Goal: Task Accomplishment & Management: Use online tool/utility

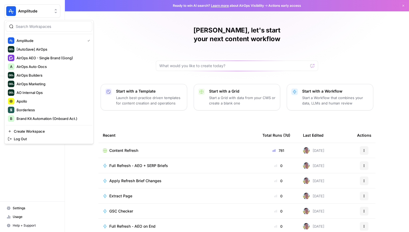
click at [24, 8] on button "Amplitude" at bounding box center [32, 11] width 56 height 14
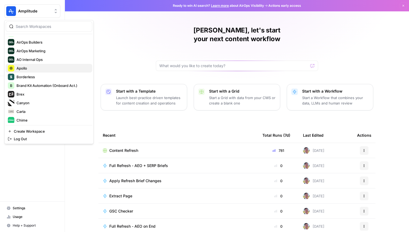
scroll to position [34, 0]
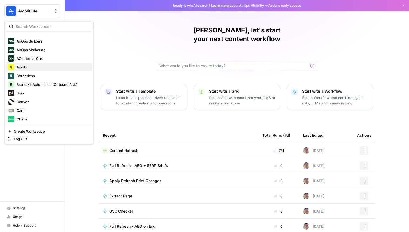
click at [41, 63] on button "Apollo" at bounding box center [49, 67] width 87 height 9
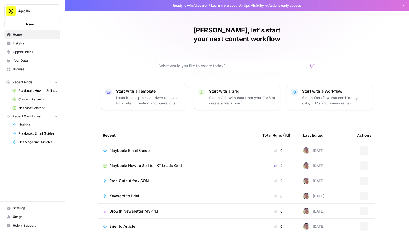
click at [138, 143] on td "Playbook: Email Guides" at bounding box center [178, 150] width 160 height 15
click at [137, 148] on span "Playbook: Email Guides" at bounding box center [130, 150] width 42 height 5
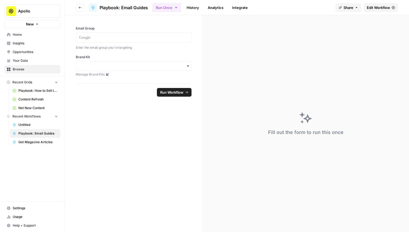
click at [372, 6] on span "Edit Workflow" at bounding box center [378, 7] width 23 height 5
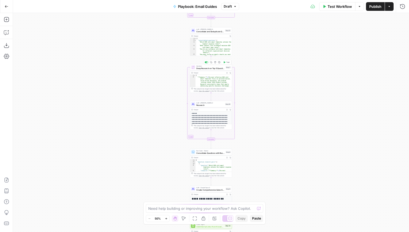
click at [204, 67] on span "Deep Research on Top 5 Questions" at bounding box center [210, 68] width 28 height 3
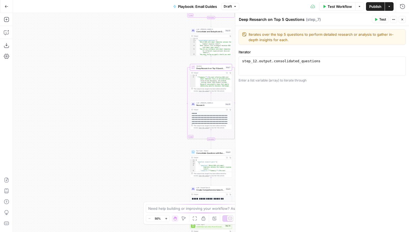
click at [378, 22] on button "Test" at bounding box center [380, 19] width 17 height 7
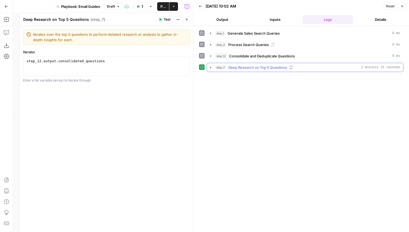
click at [297, 69] on div "step_7 Deep Research on Top 5 Questions 2 minutes 21 seconds" at bounding box center [307, 67] width 185 height 5
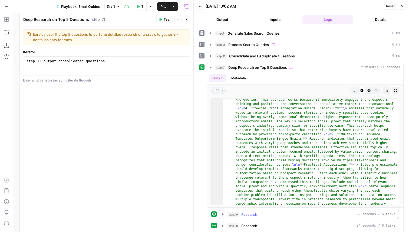
scroll to position [38, 0]
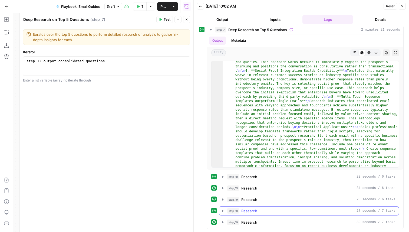
click at [265, 210] on div "step_19 Research 27 seconds / 7 tasks" at bounding box center [311, 210] width 168 height 5
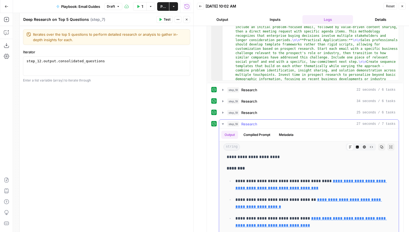
scroll to position [546, 0]
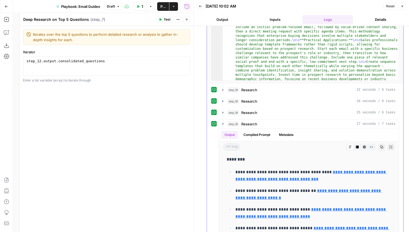
click at [260, 106] on div "**********" at bounding box center [305, 180] width 188 height 190
click at [260, 104] on button "step_19 Research 34 seconds / 6 tasks" at bounding box center [309, 101] width 180 height 9
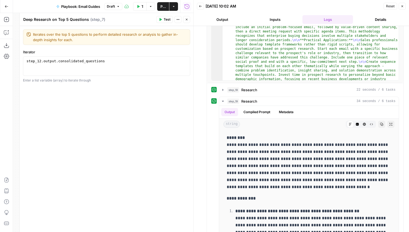
click at [402, 6] on icon "button" at bounding box center [402, 6] width 3 height 3
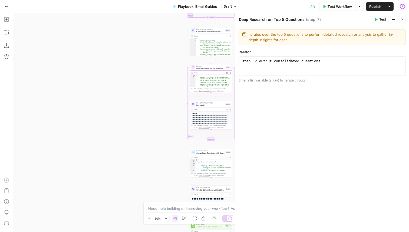
click at [401, 18] on icon "button" at bounding box center [402, 19] width 3 height 3
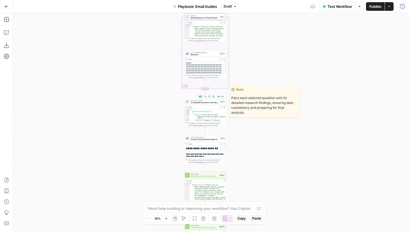
click at [220, 97] on button "Test" at bounding box center [220, 97] width 8 height 4
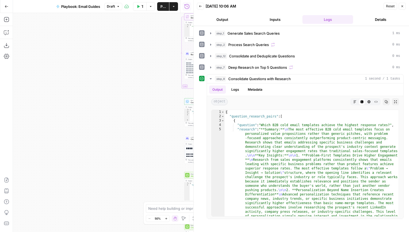
click at [188, 138] on icon at bounding box center [187, 138] width 3 height 3
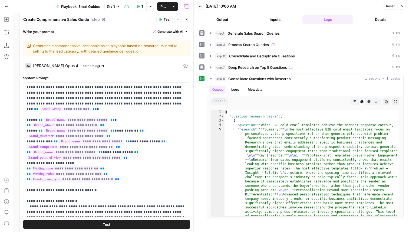
click at [171, 18] on button "Test" at bounding box center [164, 19] width 17 height 7
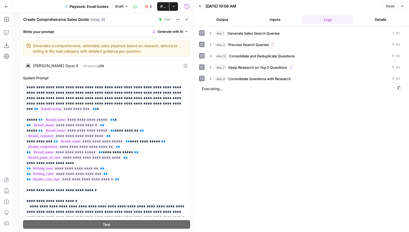
click at [70, 19] on textarea "Create Comprehensive Sales Guide" at bounding box center [56, 19] width 66 height 5
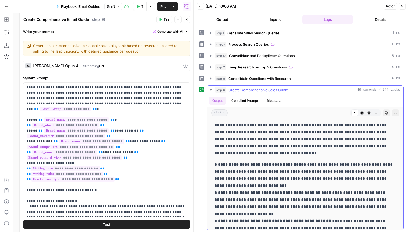
scroll to position [50, 0]
type textarea "Create Comprehensive Email Guide"
click at [190, 20] on header "Create Comprehensive Email Guide Create Comprehensive Email Guide ( step_9 ) Te…" at bounding box center [107, 19] width 174 height 13
click at [186, 20] on icon "button" at bounding box center [186, 19] width 3 height 3
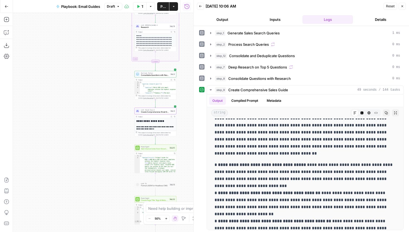
drag, startPoint x: 138, startPoint y: 148, endPoint x: 74, endPoint y: 114, distance: 72.5
click at [74, 114] on div "Workflow Set Inputs Inputs LLM · GPT-4.1 Generate Sales Search Queries Step 1 O…" at bounding box center [103, 122] width 180 height 219
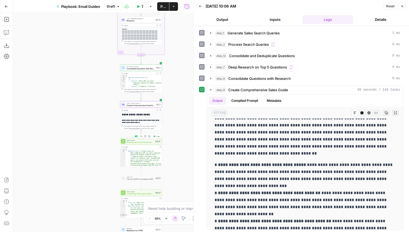
click at [157, 139] on div "Power Agent Add Internal Links from Knowledge Base Step 14 Copy step Delete ste…" at bounding box center [141, 141] width 40 height 5
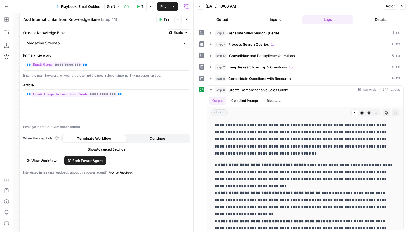
click at [164, 19] on span "Test" at bounding box center [167, 19] width 7 height 5
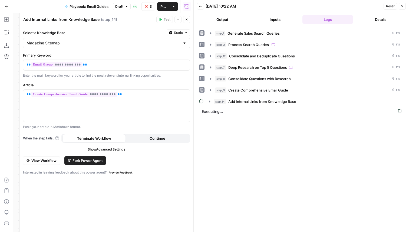
click at [185, 18] on icon "button" at bounding box center [186, 19] width 3 height 3
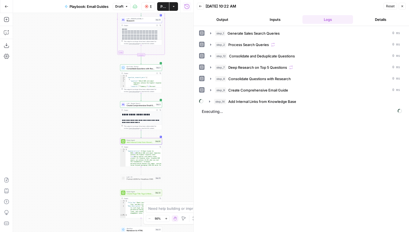
click at [151, 143] on span "Add Internal Links from Knowledge Base" at bounding box center [141, 142] width 28 height 3
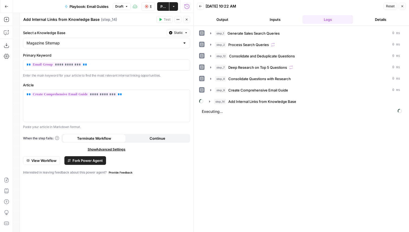
click at [90, 162] on span "Fork Power Agent" at bounding box center [88, 160] width 30 height 5
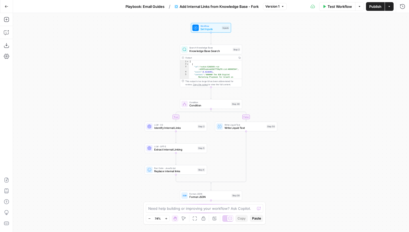
click at [5, 5] on icon "button" at bounding box center [7, 7] width 4 height 4
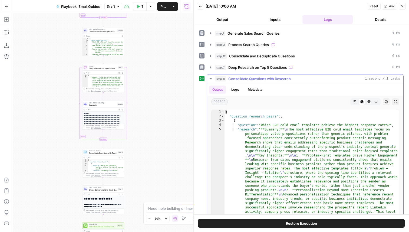
scroll to position [7, 0]
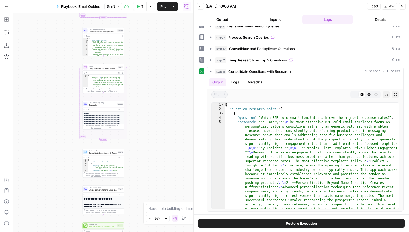
click at [403, 7] on icon "button" at bounding box center [402, 6] width 3 height 3
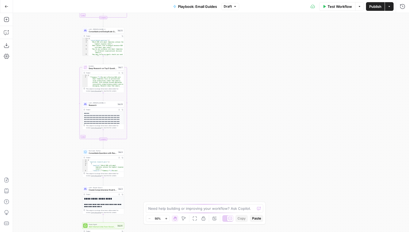
click at [406, 0] on div "Test Workflow Options Publish Actions Run History" at bounding box center [324, 6] width 170 height 13
click at [401, 6] on icon "button" at bounding box center [402, 6] width 5 height 5
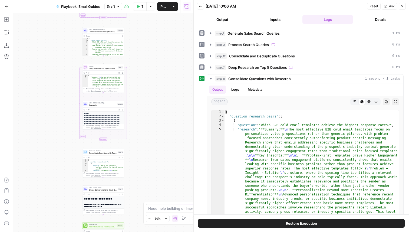
click at [204, 6] on button "Back" at bounding box center [200, 6] width 7 height 7
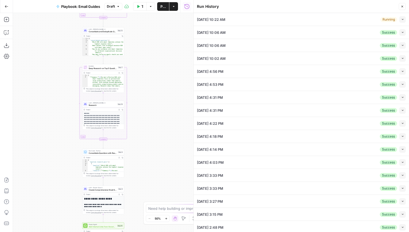
click at [403, 21] on icon "button" at bounding box center [402, 19] width 3 height 3
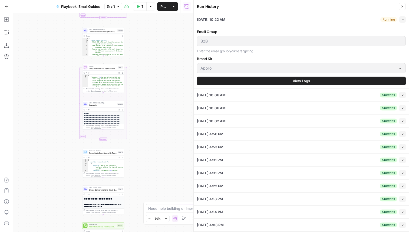
click at [301, 78] on span "View Logs" at bounding box center [301, 80] width 17 height 5
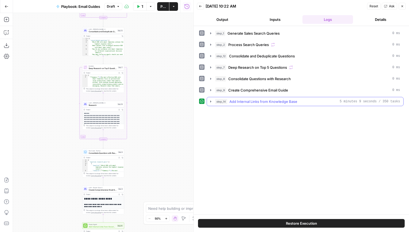
click at [262, 103] on span "Add Internal Links from Knowledge Base" at bounding box center [263, 101] width 68 height 5
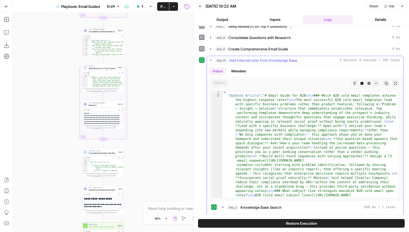
scroll to position [5, 0]
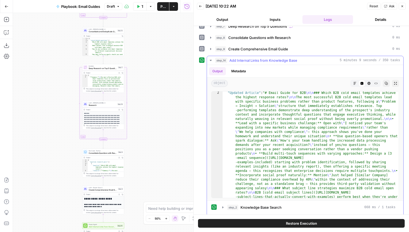
click at [352, 84] on button "Markdown" at bounding box center [354, 83] width 7 height 7
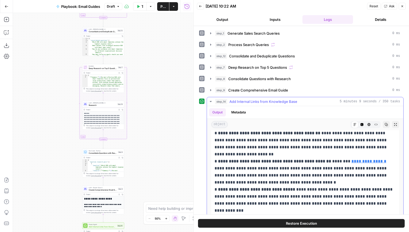
scroll to position [134, 0]
click at [374, 153] on icon at bounding box center [375, 152] width 3 height 3
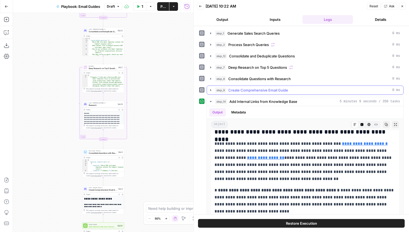
scroll to position [67, 0]
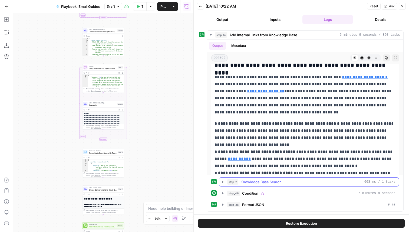
click at [262, 181] on span "Knowledge Base Search" at bounding box center [261, 181] width 41 height 5
click at [163, 7] on span "Publish" at bounding box center [162, 6] width 5 height 5
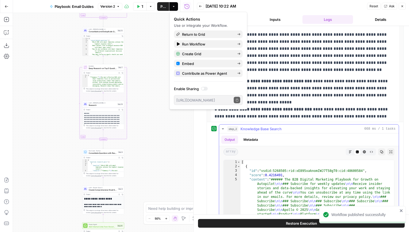
scroll to position [202, 0]
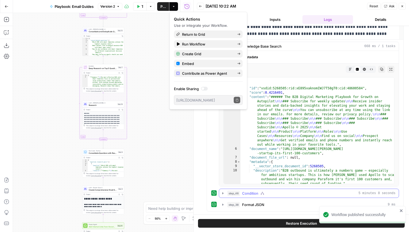
click at [258, 192] on span "Condition" at bounding box center [250, 192] width 16 height 5
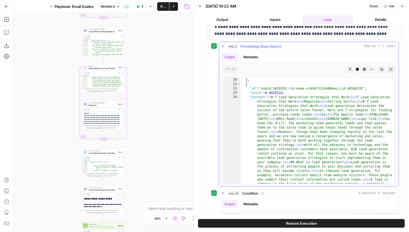
scroll to position [25, 0]
click at [274, 44] on span "Knowledge Base Search" at bounding box center [261, 46] width 41 height 5
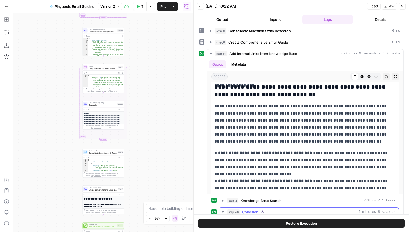
scroll to position [0, 0]
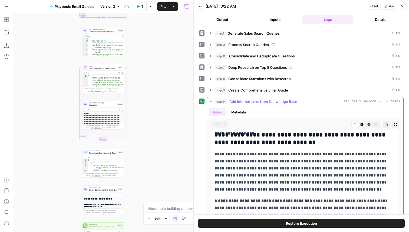
click at [262, 100] on span "Add Internal Links from Knowledge Base" at bounding box center [263, 101] width 68 height 5
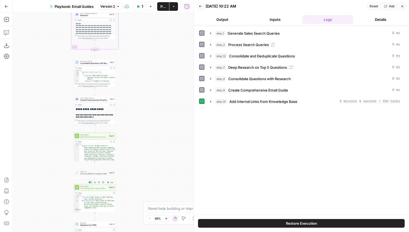
click at [111, 183] on button "Test" at bounding box center [110, 182] width 8 height 4
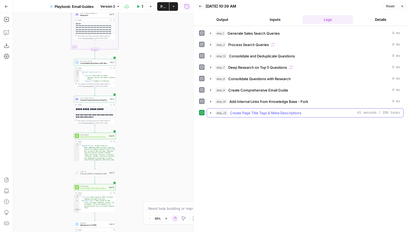
click at [267, 111] on span "Create Page Title Tags & Meta Descriptions" at bounding box center [265, 112] width 71 height 5
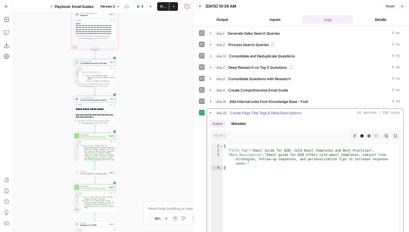
click at [270, 114] on span "Create Page Title Tags & Meta Descriptions" at bounding box center [265, 112] width 71 height 5
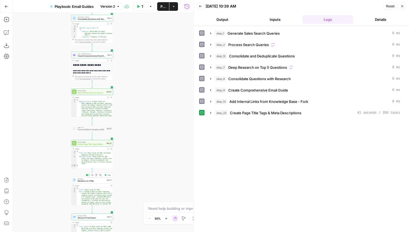
click at [105, 176] on button "Test" at bounding box center [107, 175] width 8 height 4
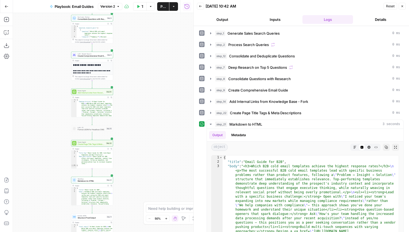
click at [403, 7] on icon "button" at bounding box center [402, 6] width 3 height 3
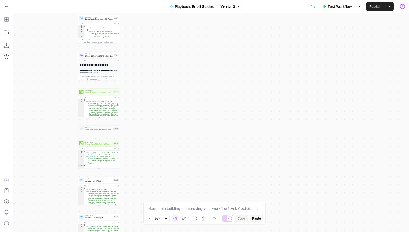
drag, startPoint x: 196, startPoint y: 123, endPoint x: 284, endPoint y: 118, distance: 88.1
click at [284, 118] on div "Workflow Set Inputs Inputs LLM · GPT-4.1 Generate Sales Search Queries Step 1 O…" at bounding box center [211, 122] width 396 height 219
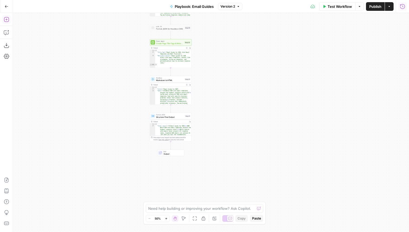
click at [5, 20] on icon "button" at bounding box center [6, 19] width 5 height 5
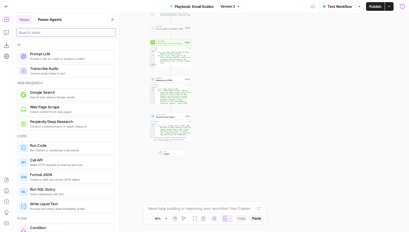
click at [52, 34] on input "search" at bounding box center [66, 32] width 95 height 5
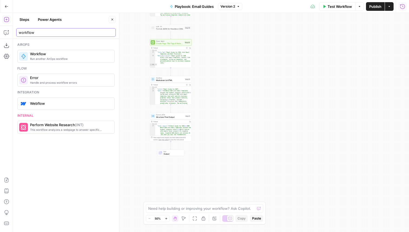
type input "workflow"
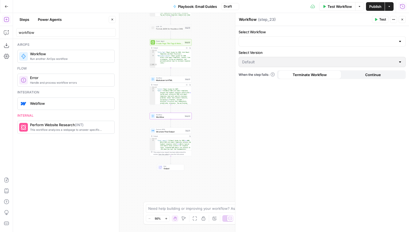
click at [274, 37] on div at bounding box center [322, 41] width 167 height 10
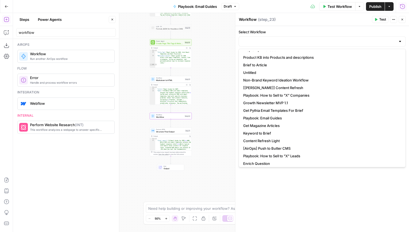
scroll to position [68, 0]
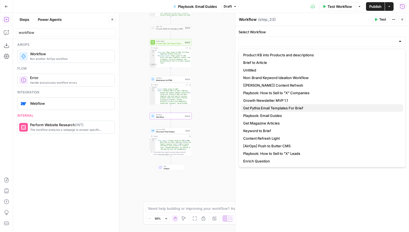
click at [281, 107] on span "Get Pythia Email Templates For Brief" at bounding box center [321, 107] width 156 height 5
type input "Get Pythia Email Templates For Brief"
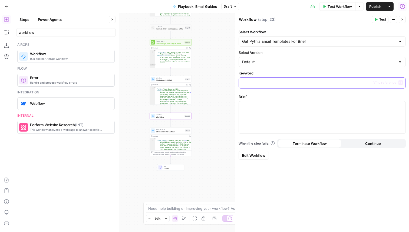
click at [262, 84] on p at bounding box center [322, 82] width 160 height 5
click at [401, 83] on icon "button" at bounding box center [400, 82] width 3 height 3
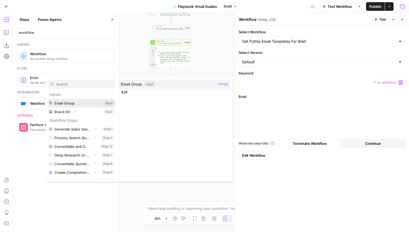
click at [75, 105] on button "Select variable Email Group" at bounding box center [82, 103] width 68 height 9
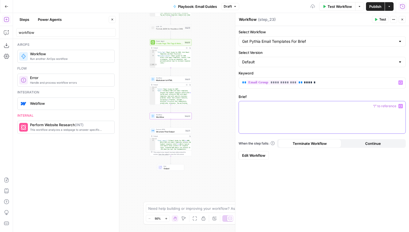
click at [294, 115] on div at bounding box center [322, 117] width 167 height 32
click at [400, 104] on button "Variables Menu" at bounding box center [401, 106] width 4 height 4
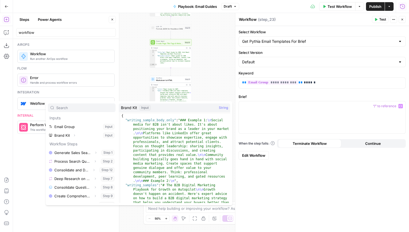
scroll to position [41, 0]
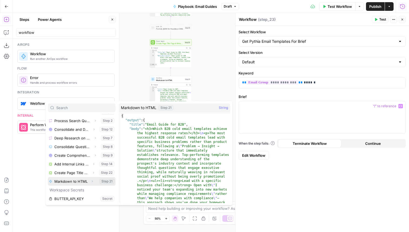
click at [92, 182] on icon "button" at bounding box center [92, 181] width 3 height 3
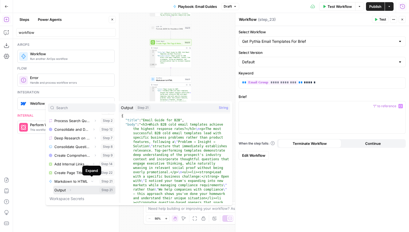
click at [76, 187] on button "Select variable Output" at bounding box center [84, 190] width 62 height 9
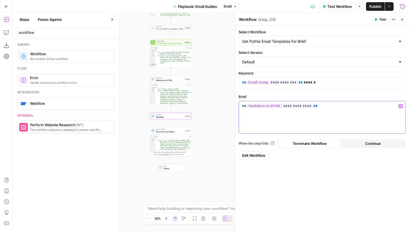
click at [261, 107] on span "**********" at bounding box center [280, 106] width 66 height 5
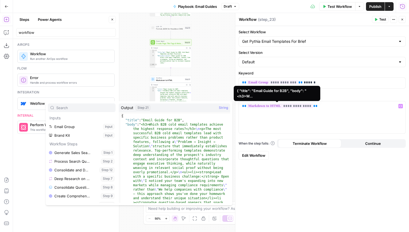
scroll to position [49, 0]
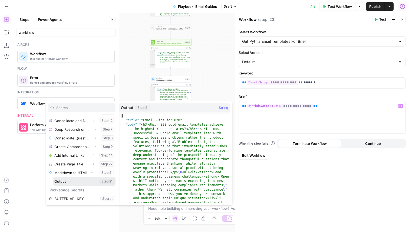
click at [70, 183] on button "Expand" at bounding box center [70, 181] width 7 height 7
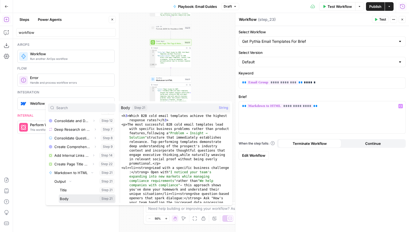
click at [71, 196] on button "Select variable Body" at bounding box center [87, 198] width 57 height 9
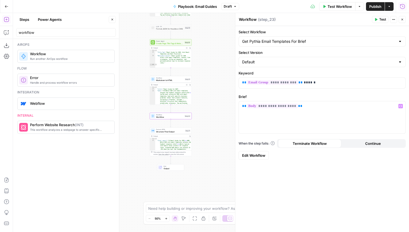
click at [377, 20] on icon "button" at bounding box center [375, 19] width 3 height 3
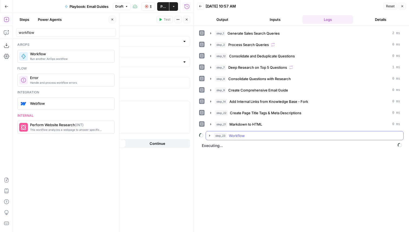
click at [248, 134] on div "step_23 Workflow" at bounding box center [307, 135] width 186 height 5
click at [258, 146] on span "Get Knowledge Base File" at bounding box center [260, 146] width 42 height 5
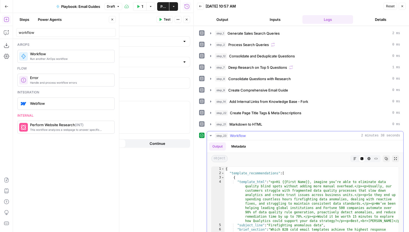
click at [248, 138] on div "step_23 Workflow 2 minutes 38 seconds" at bounding box center [307, 135] width 185 height 5
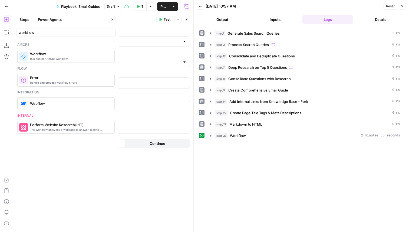
click at [255, 140] on div "step_23 Workflow 2 minutes 38 seconds" at bounding box center [305, 135] width 197 height 9
click at [251, 131] on button "step_23 Workflow 2 minutes 38 seconds" at bounding box center [305, 135] width 196 height 9
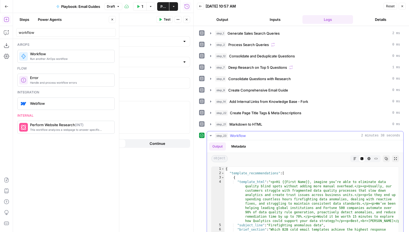
click at [241, 133] on span "Workflow" at bounding box center [238, 135] width 16 height 5
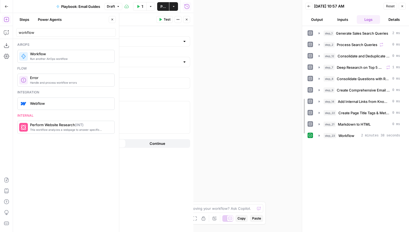
drag, startPoint x: 195, startPoint y: 32, endPoint x: 303, endPoint y: 32, distance: 108.8
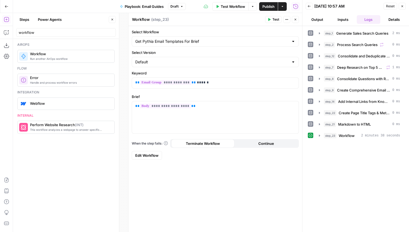
click at [297, 19] on icon "button" at bounding box center [295, 19] width 3 height 3
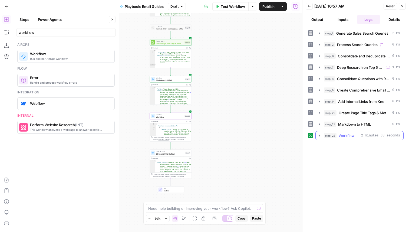
click at [348, 136] on span "Workflow" at bounding box center [347, 135] width 16 height 5
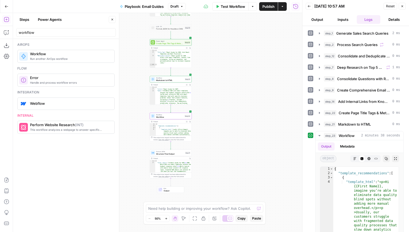
click at [4, 7] on button "Go Back" at bounding box center [7, 7] width 10 height 10
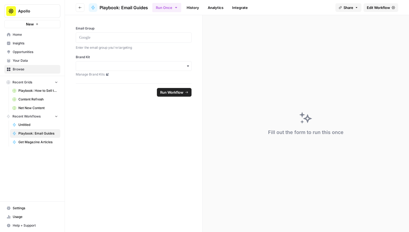
click at [29, 109] on span "Net New Content" at bounding box center [37, 108] width 39 height 5
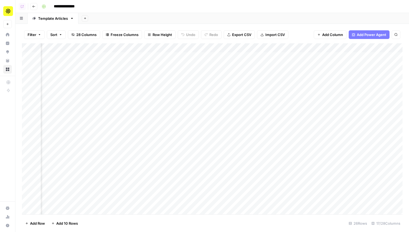
scroll to position [0, 317]
click at [314, 48] on div "Add Column" at bounding box center [212, 128] width 381 height 171
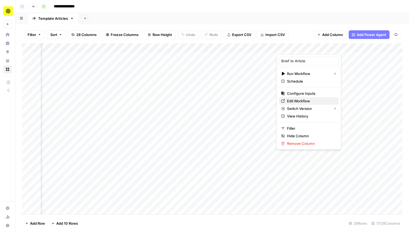
click at [297, 101] on span "Edit Workflow" at bounding box center [310, 100] width 47 height 5
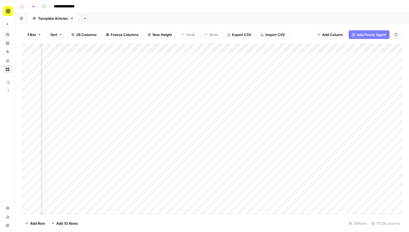
click at [35, 4] on button "Go back" at bounding box center [33, 6] width 7 height 7
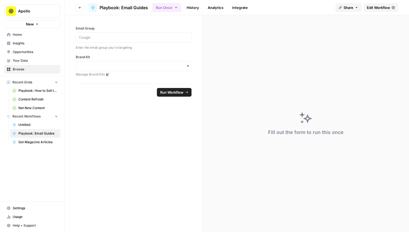
click at [12, 38] on link "Home" at bounding box center [32, 34] width 56 height 9
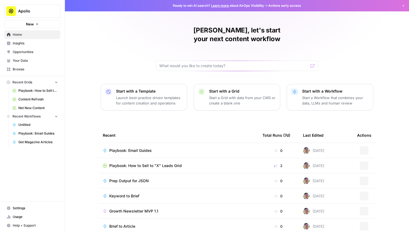
click at [131, 148] on span "Playbook: Email Guides" at bounding box center [130, 150] width 42 height 5
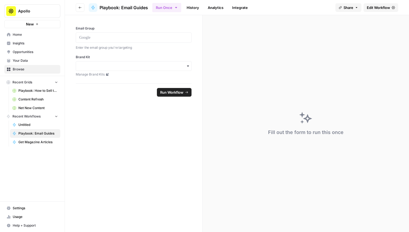
click at [373, 7] on span "Edit Workflow" at bounding box center [378, 7] width 23 height 5
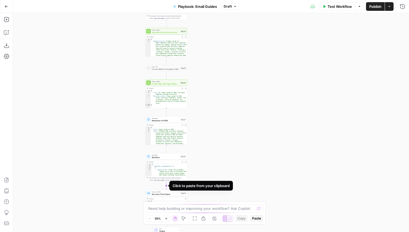
click at [167, 187] on icon "Edge from step_23 to step_11" at bounding box center [166, 186] width 1 height 8
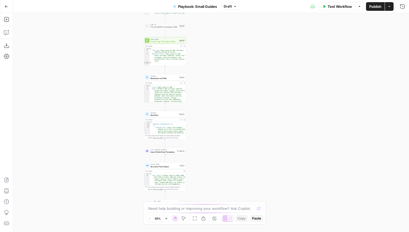
click at [165, 153] on span "Inject Pythia Email Templates" at bounding box center [162, 151] width 25 height 3
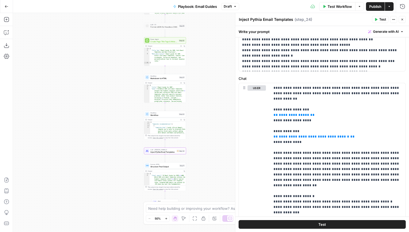
scroll to position [234, 0]
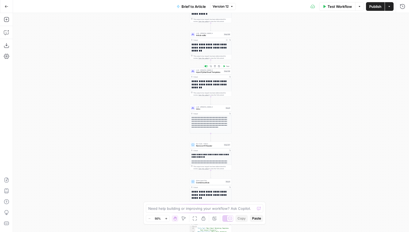
click at [211, 73] on span "Inject Pythia Email Templates" at bounding box center [209, 72] width 27 height 3
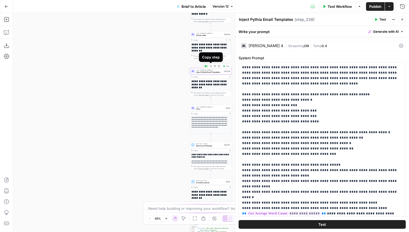
click at [212, 67] on icon "button" at bounding box center [211, 66] width 2 height 2
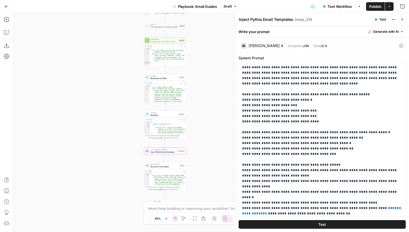
scroll to position [234, 0]
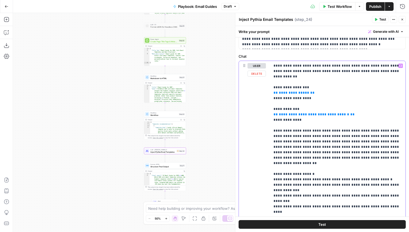
click at [292, 91] on span "**********" at bounding box center [294, 93] width 30 height 4
click at [338, 90] on span "**********" at bounding box center [312, 92] width 66 height 5
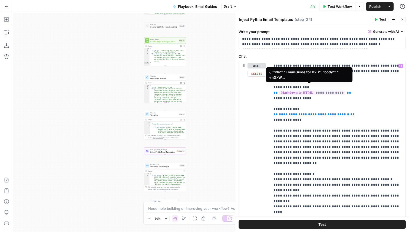
scroll to position [58, 0]
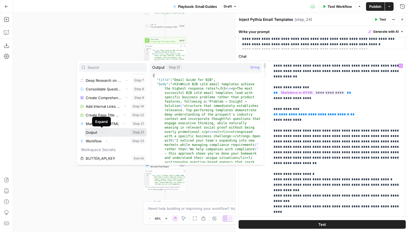
click at [101, 132] on icon "button" at bounding box center [101, 132] width 3 height 3
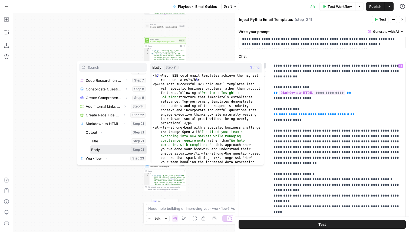
click at [101, 147] on button "Select variable Body" at bounding box center [118, 149] width 57 height 9
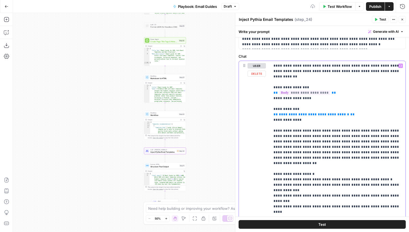
click at [293, 113] on span "**********" at bounding box center [314, 115] width 70 height 4
drag, startPoint x: 342, startPoint y: 109, endPoint x: 337, endPoint y: 110, distance: 4.7
click at [337, 113] on span "**********" at bounding box center [314, 115] width 70 height 4
click at [296, 113] on span "**********" at bounding box center [314, 115] width 70 height 4
click at [328, 225] on button "Test" at bounding box center [322, 224] width 167 height 9
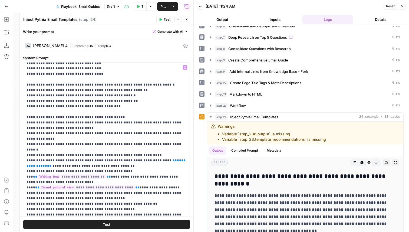
scroll to position [54, 0]
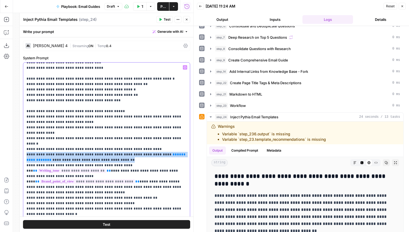
drag, startPoint x: 102, startPoint y: 148, endPoint x: 18, endPoint y: 145, distance: 83.9
click at [19, 145] on div "**********" at bounding box center [106, 122] width 174 height 219
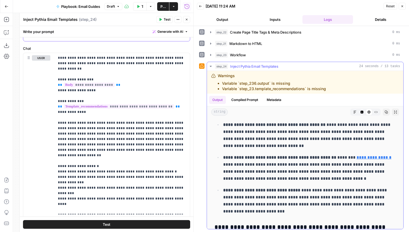
scroll to position [0, 0]
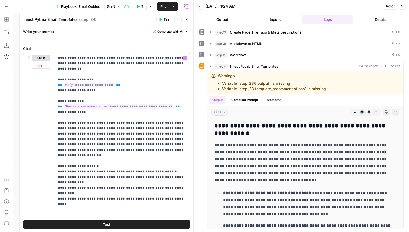
click at [126, 104] on span "**********" at bounding box center [119, 106] width 111 height 5
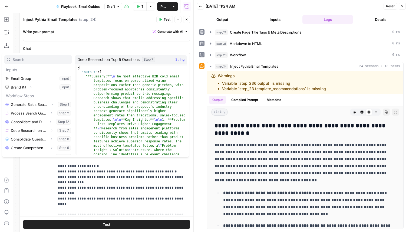
scroll to position [49, 0]
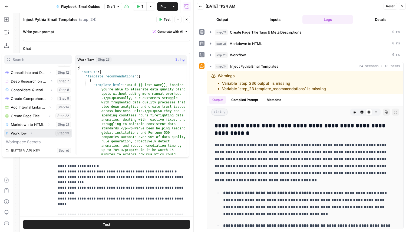
click at [29, 132] on button "Expand" at bounding box center [31, 133] width 7 height 7
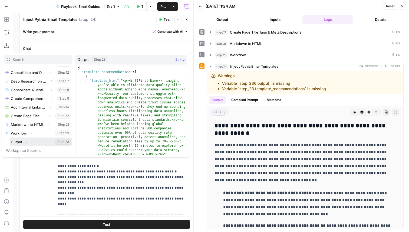
click at [26, 140] on icon "button" at bounding box center [26, 141] width 3 height 3
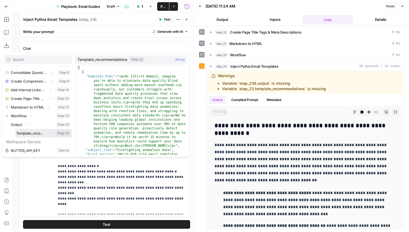
click at [36, 135] on button "Select variable Template_recommendations" at bounding box center [43, 133] width 57 height 9
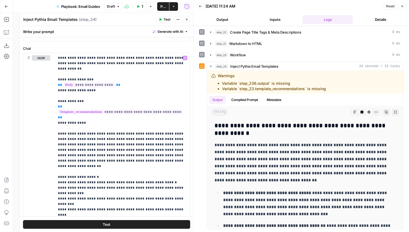
click at [164, 19] on span "Test" at bounding box center [167, 19] width 7 height 5
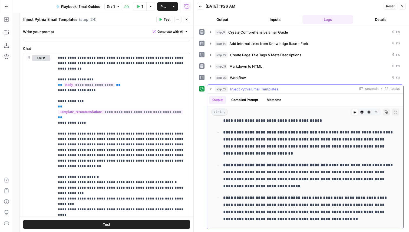
scroll to position [1884, 0]
